Goal: Task Accomplishment & Management: Manage account settings

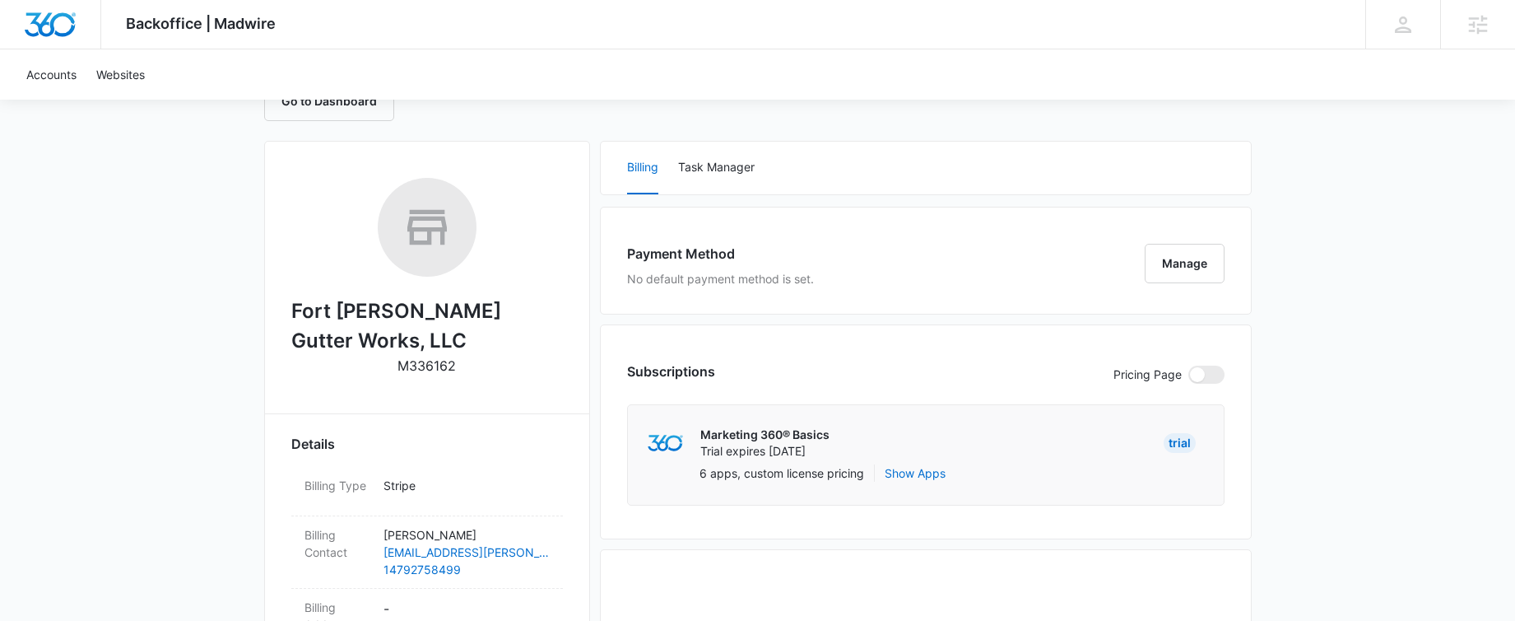
scroll to position [317, 0]
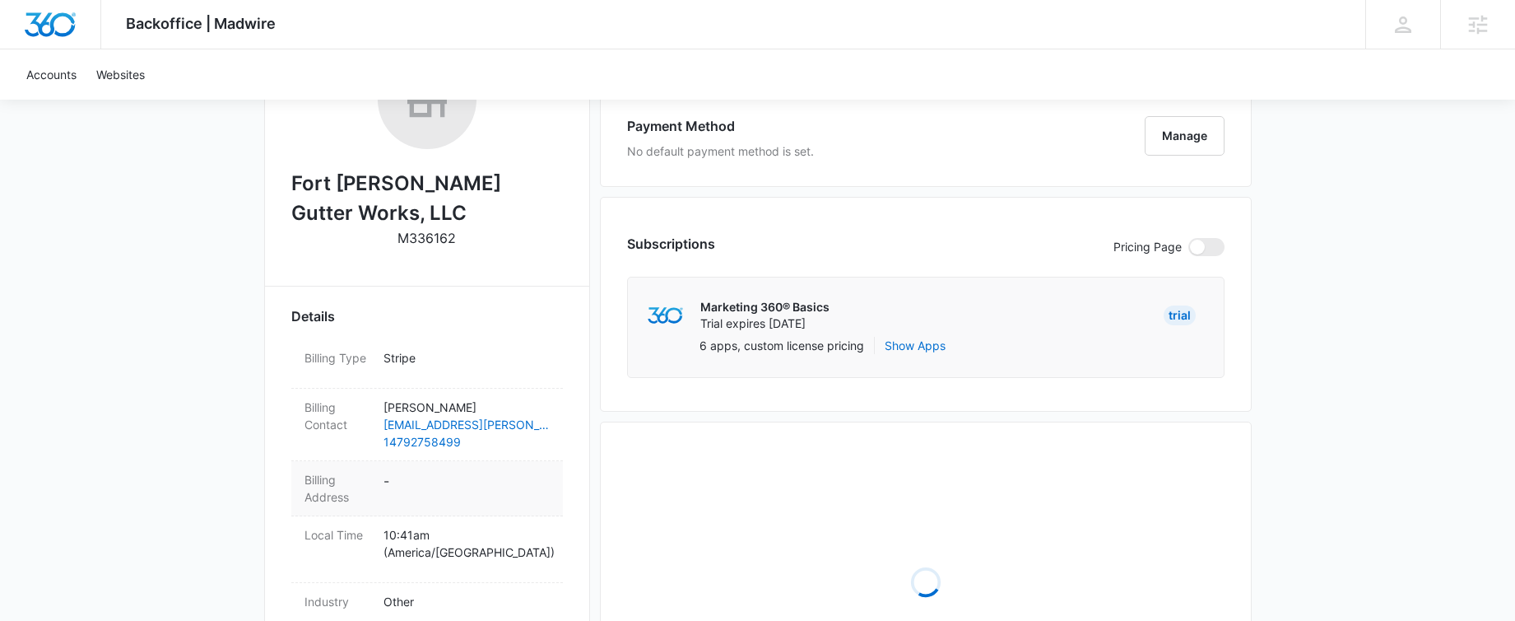
click at [390, 486] on dd "-" at bounding box center [467, 488] width 166 height 35
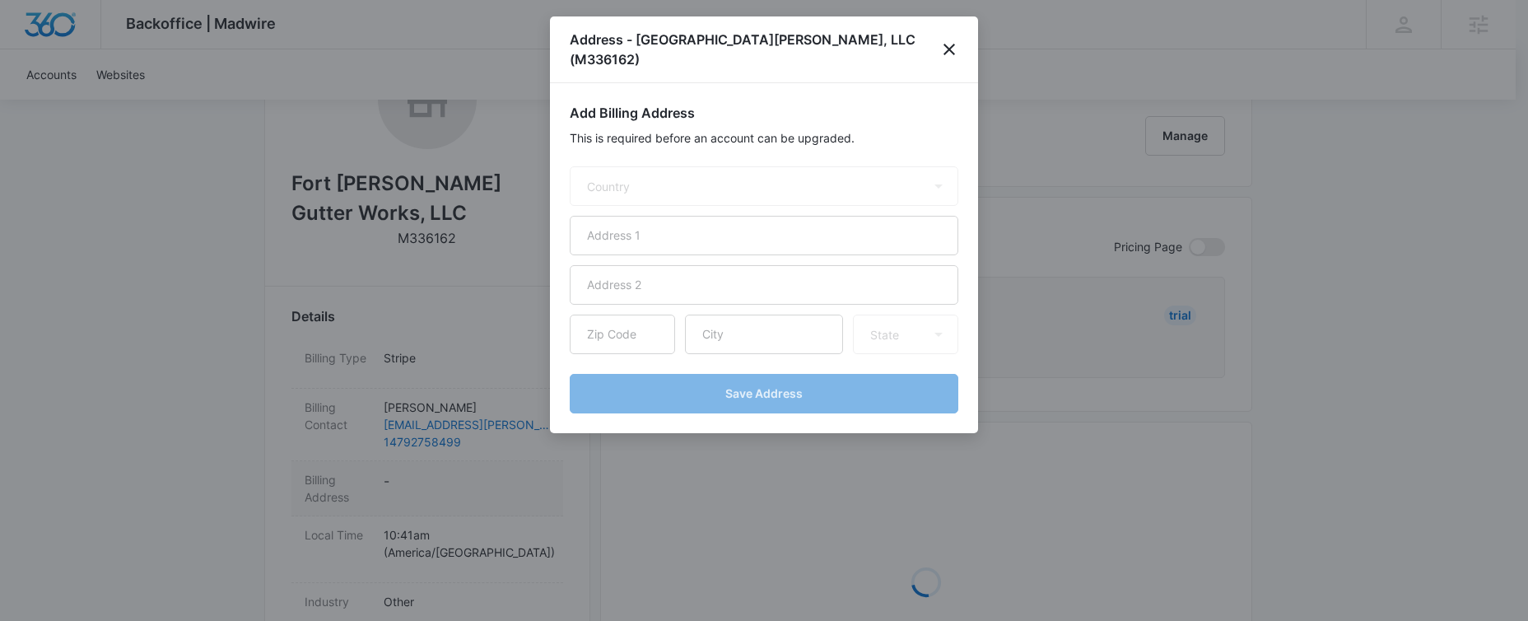
select select "US"
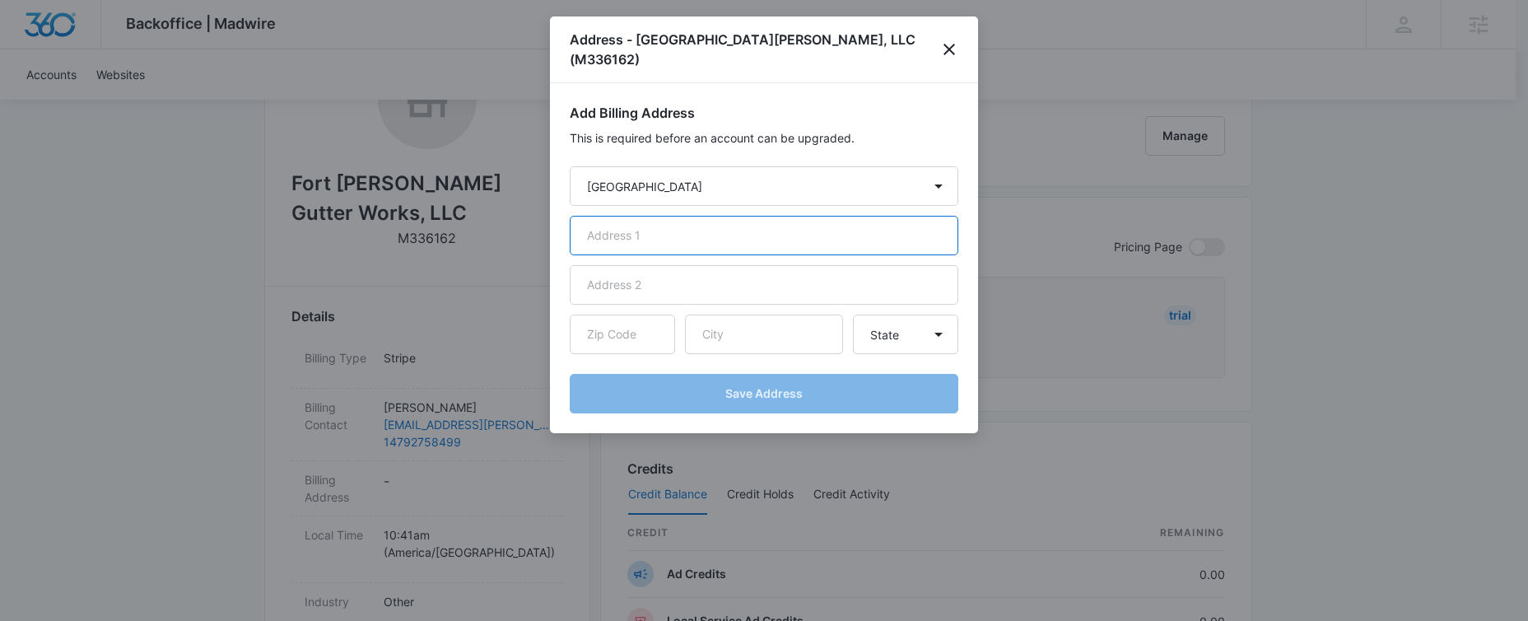
click at [615, 218] on input "text" at bounding box center [764, 236] width 389 height 40
paste input "[STREET_ADDRESS]"
type input "[STREET_ADDRESS]"
click at [752, 314] on input "text" at bounding box center [764, 334] width 158 height 40
paste input "Forth [PERSON_NAME]"
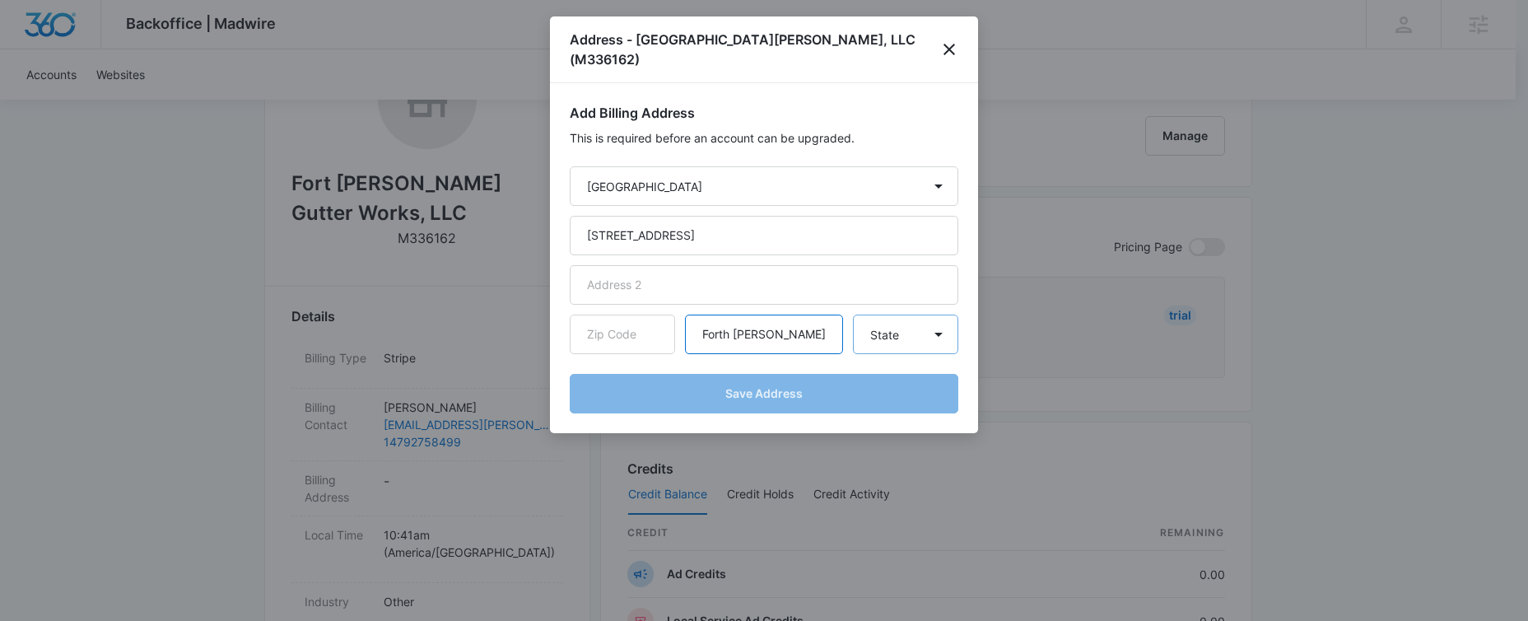
type input "Forth [PERSON_NAME]"
click at [933, 323] on select "State [US_STATE] [US_STATE] [US_STATE] [US_STATE] [US_STATE] [US_STATE] [US_STA…" at bounding box center [905, 334] width 105 height 40
select select "AR"
click at [853, 314] on select "State [US_STATE] [US_STATE] [US_STATE] [US_STATE] [US_STATE] [US_STATE] [US_STA…" at bounding box center [905, 334] width 105 height 40
click at [613, 314] on input "text" at bounding box center [622, 334] width 105 height 40
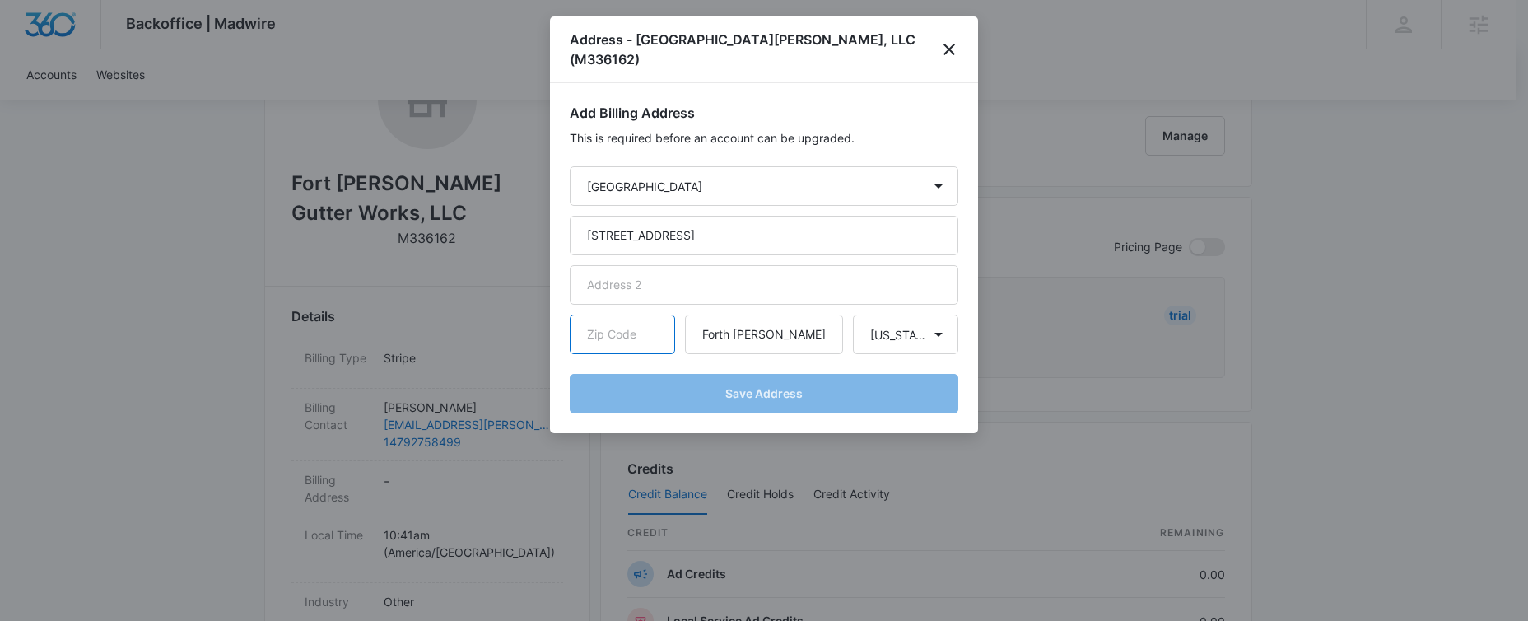
click at [614, 314] on input "text" at bounding box center [622, 334] width 105 height 40
paste input "72903"
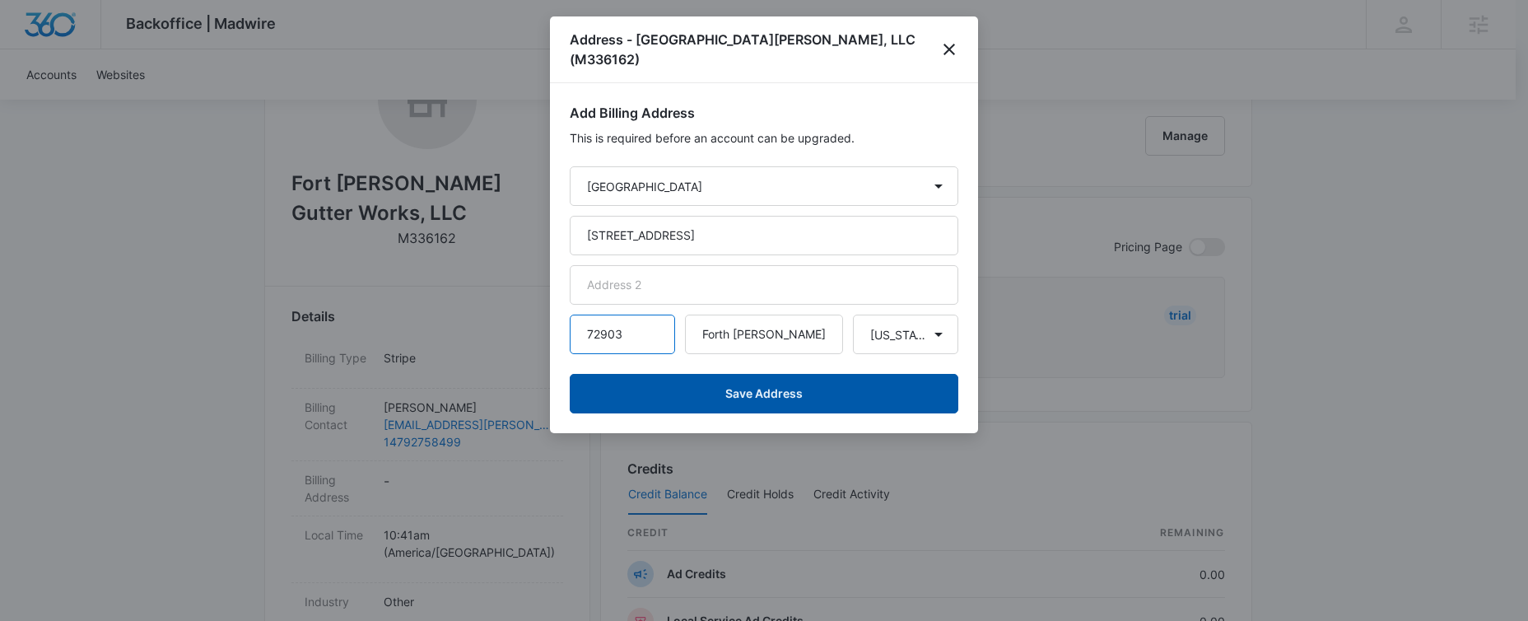
type input "72903"
click at [668, 374] on button "Save Address" at bounding box center [764, 394] width 389 height 40
